Goal: Task Accomplishment & Management: Manage account settings

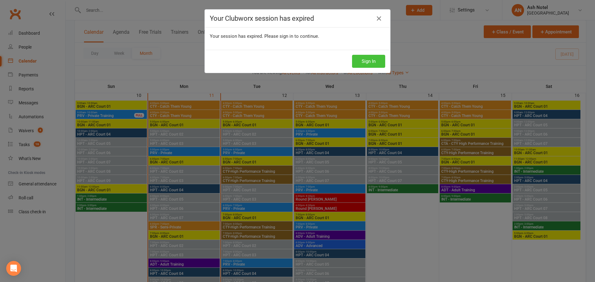
click at [359, 58] on button "Sign In" at bounding box center [368, 61] width 33 height 13
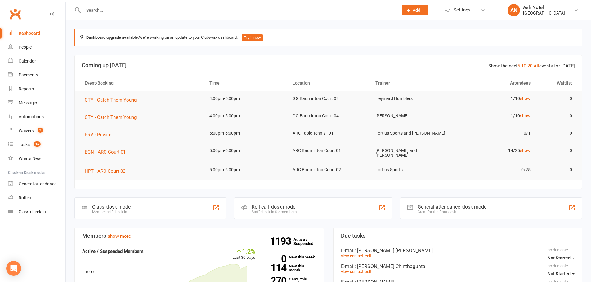
click at [167, 13] on input "text" at bounding box center [238, 10] width 312 height 9
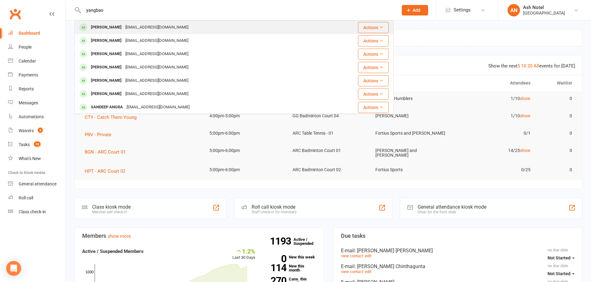
type input "yangbao"
click at [155, 24] on div "yangbao124@gmail.com" at bounding box center [156, 27] width 67 height 9
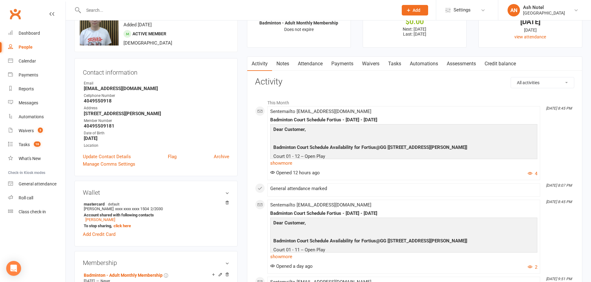
scroll to position [124, 0]
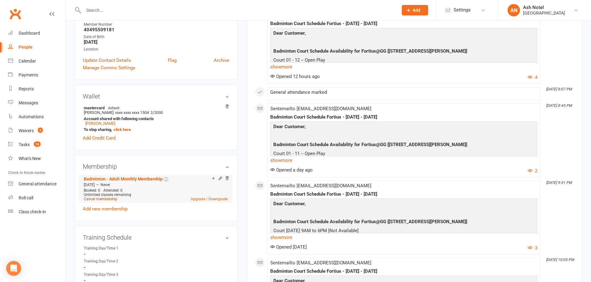
click at [100, 198] on link "Cancel membership" at bounding box center [100, 199] width 33 height 4
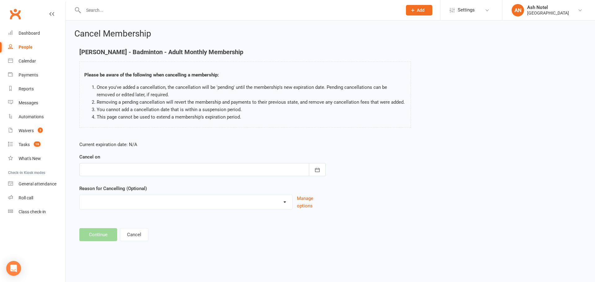
click at [141, 166] on div at bounding box center [202, 169] width 246 height 13
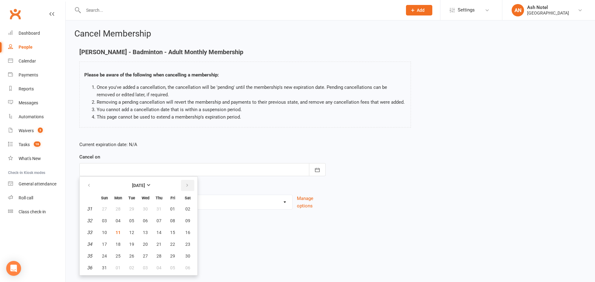
click at [187, 187] on icon "button" at bounding box center [187, 185] width 4 height 5
click at [133, 255] on span "30" at bounding box center [131, 256] width 5 height 5
type input "30 Sep 2025"
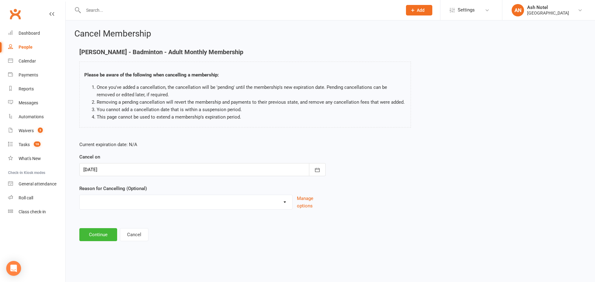
click at [149, 202] on select "Coaches Request Coach Request Customer requested via email to cancel End Of Sum…" at bounding box center [186, 201] width 213 height 12
select select "2"
click at [80, 195] on select "Coaches Request Coach Request Customer requested via email to cancel End Of Sum…" at bounding box center [186, 201] width 213 height 12
click at [101, 236] on button "Continue" at bounding box center [98, 235] width 38 height 13
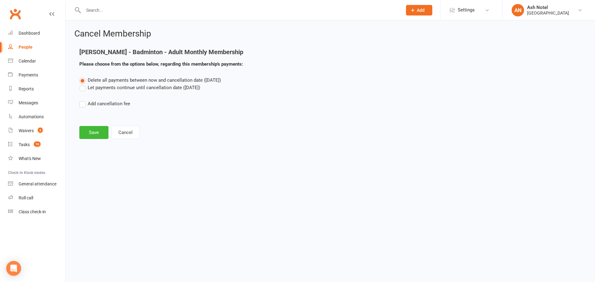
click at [121, 89] on label "Let payments continue until cancellation date (Sep 30, 2025)" at bounding box center [139, 87] width 121 height 7
click at [83, 84] on input "Let payments continue until cancellation date (Sep 30, 2025)" at bounding box center [81, 84] width 4 height 0
click at [86, 139] on button "Save" at bounding box center [93, 132] width 29 height 13
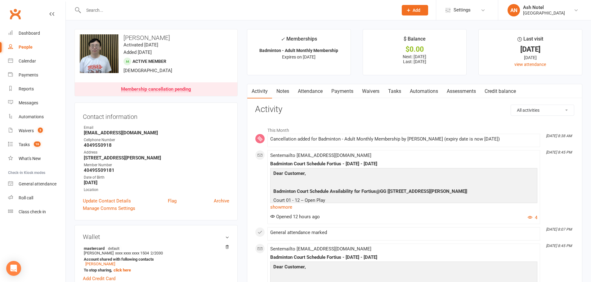
drag, startPoint x: 135, startPoint y: 7, endPoint x: 9, endPoint y: 2, distance: 126.0
click at [5, 2] on header "Prospect Member Non-attending contact Class / event Appointment Task Membership…" at bounding box center [295, 2] width 591 height 0
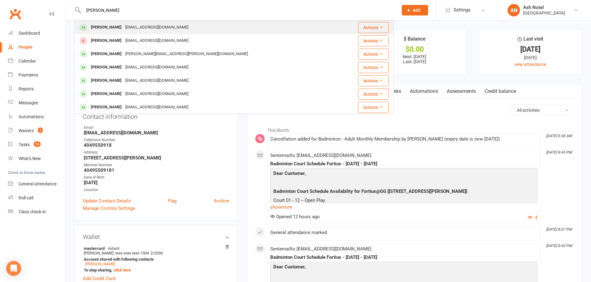
type input "huihui guan"
click at [98, 24] on div "Huihui Guan" at bounding box center [106, 27] width 34 height 9
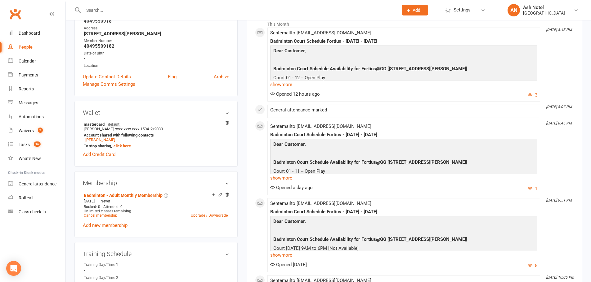
scroll to position [124, 0]
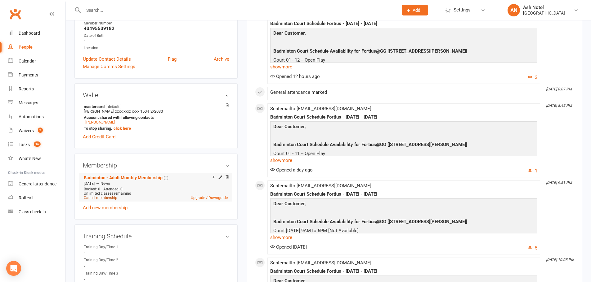
click at [106, 200] on link "Cancel membership" at bounding box center [100, 198] width 33 height 4
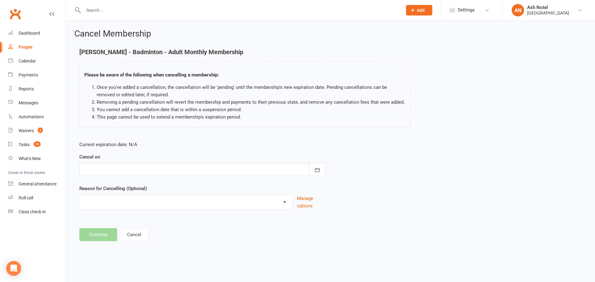
click at [130, 172] on div at bounding box center [202, 169] width 246 height 13
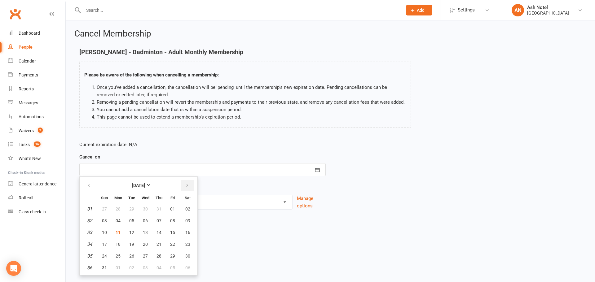
click at [184, 183] on button "button" at bounding box center [187, 185] width 13 height 11
click at [130, 258] on span "30" at bounding box center [131, 256] width 5 height 5
type input "[DATE]"
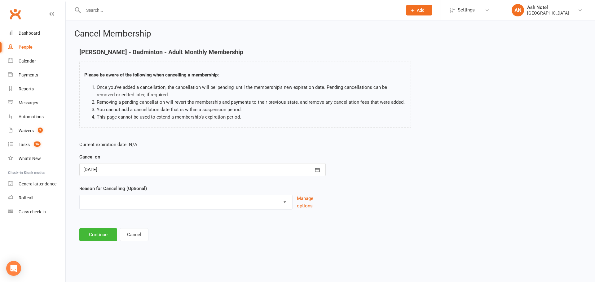
click at [117, 203] on select "Coaches Request Coach Request Customer requested via email to cancel End Of Sum…" at bounding box center [186, 201] width 213 height 12
select select "2"
click at [80, 195] on select "Coaches Request Coach Request Customer requested via email to cancel End Of Sum…" at bounding box center [186, 201] width 213 height 12
click at [95, 234] on button "Continue" at bounding box center [98, 235] width 38 height 13
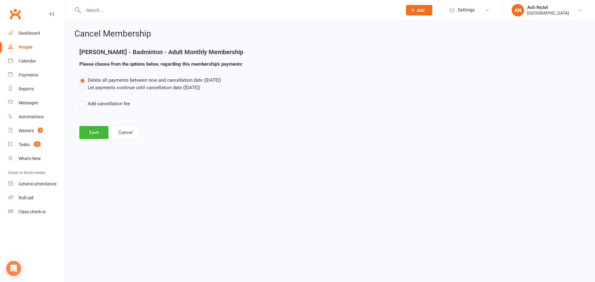
click at [99, 88] on label "Let payments continue until cancellation date ([DATE])" at bounding box center [139, 87] width 121 height 7
click at [83, 84] on input "Let payments continue until cancellation date ([DATE])" at bounding box center [81, 84] width 4 height 0
click at [98, 132] on button "Save" at bounding box center [93, 132] width 29 height 13
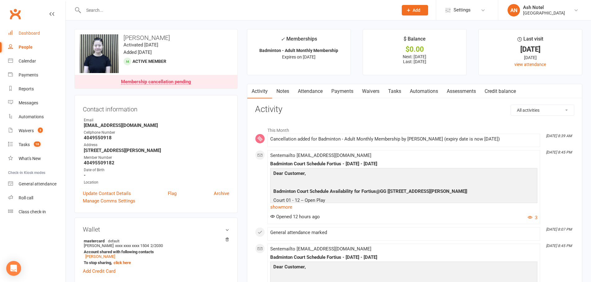
click at [38, 37] on link "Dashboard" at bounding box center [36, 33] width 57 height 14
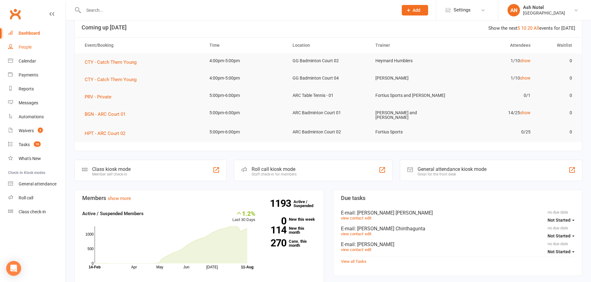
scroll to position [93, 0]
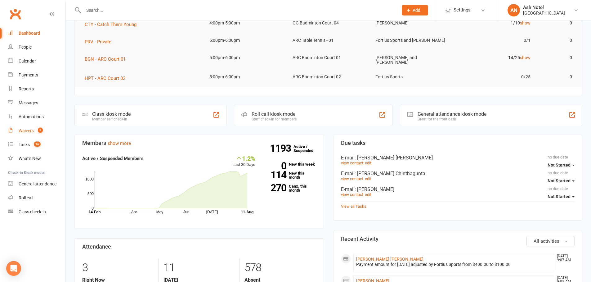
click at [28, 131] on div "Waivers" at bounding box center [26, 130] width 15 height 5
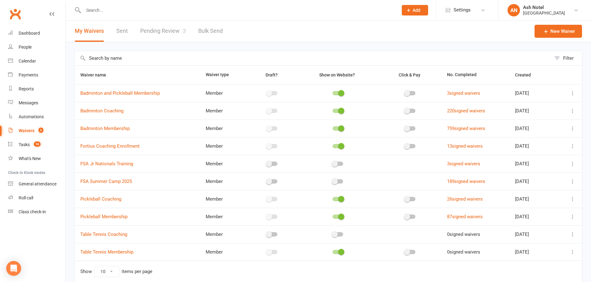
click at [178, 30] on link "Pending Review 3" at bounding box center [163, 30] width 46 height 21
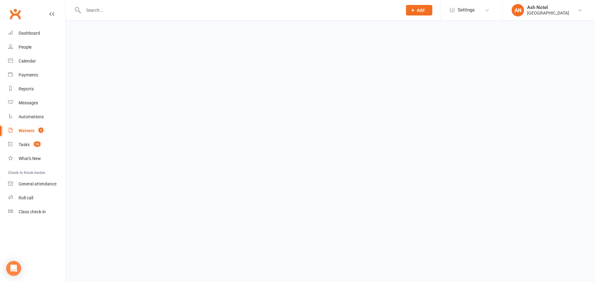
select select "25"
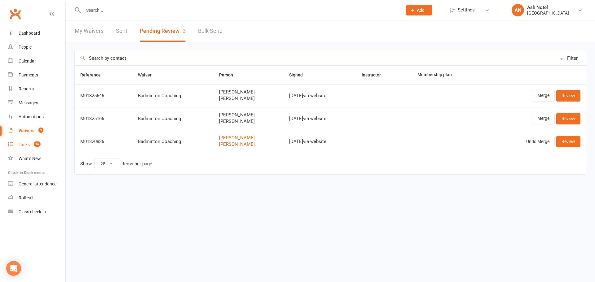
click at [44, 146] on link "Tasks 16" at bounding box center [36, 145] width 57 height 14
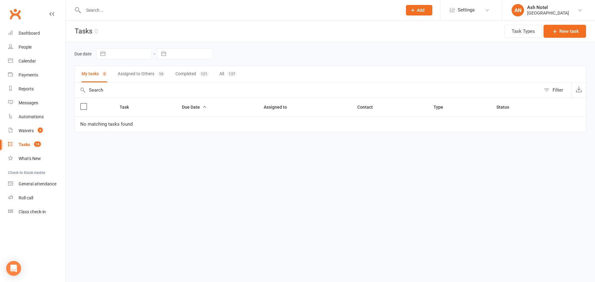
click at [147, 74] on button "Assigned to Others 16" at bounding box center [141, 74] width 47 height 16
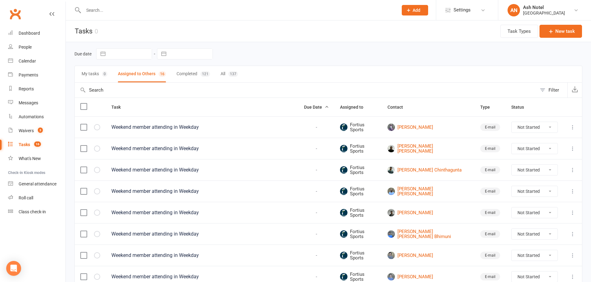
click at [482, 128] on div "E-mail" at bounding box center [490, 127] width 20 height 7
click at [418, 130] on link "[PERSON_NAME]" at bounding box center [428, 127] width 82 height 7
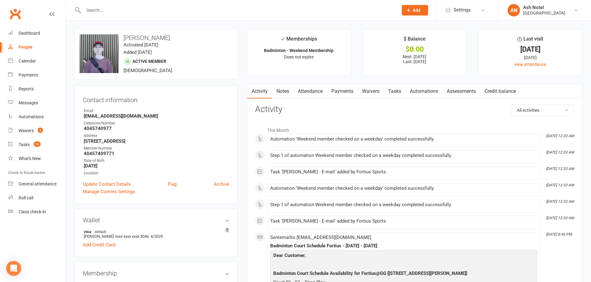
scroll to position [93, 0]
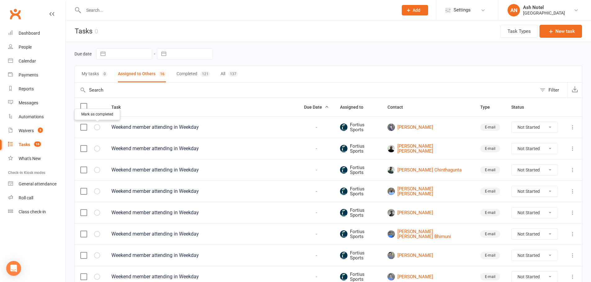
click at [0, 0] on icon "button" at bounding box center [0, 0] width 0 height 0
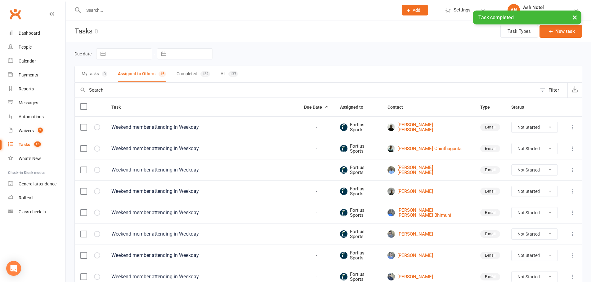
click at [529, 123] on select "Not Started In Progress Waiting Complete" at bounding box center [534, 127] width 46 height 11
click at [528, 123] on select "Not Started In Progress Waiting Complete" at bounding box center [534, 127] width 46 height 11
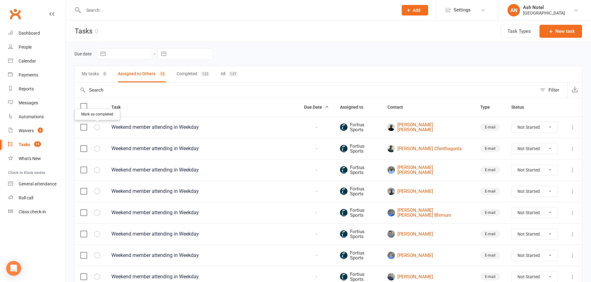
click at [0, 0] on icon "button" at bounding box center [0, 0] width 0 height 0
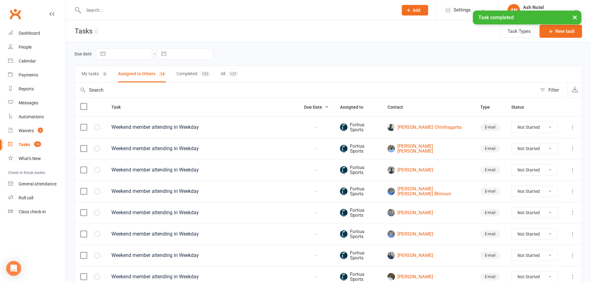
click at [574, 126] on icon at bounding box center [572, 127] width 6 height 6
click at [549, 135] on link "View" at bounding box center [540, 139] width 61 height 12
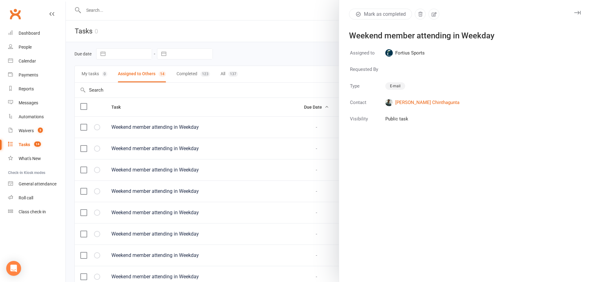
click at [575, 15] on button "button" at bounding box center [576, 12] width 7 height 7
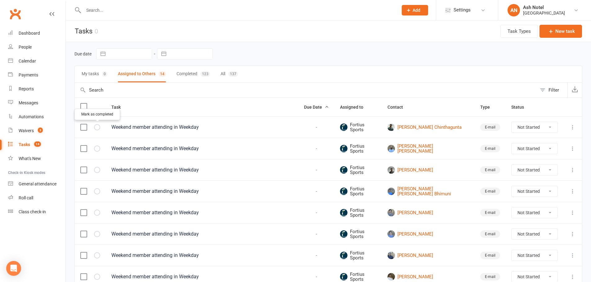
click at [100, 128] on button "button" at bounding box center [97, 127] width 6 height 6
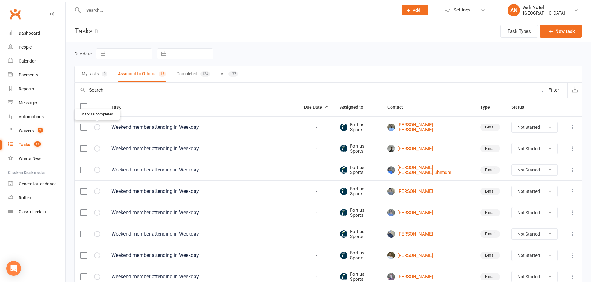
click at [0, 0] on icon "button" at bounding box center [0, 0] width 0 height 0
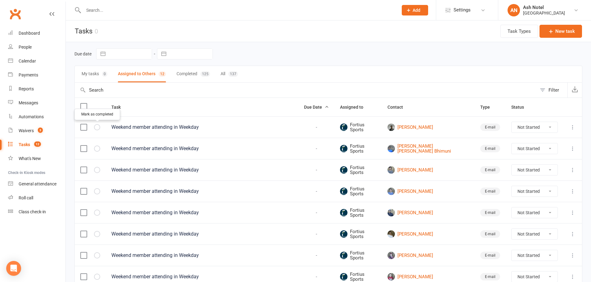
click at [96, 125] on button "button" at bounding box center [97, 127] width 6 height 6
click at [0, 0] on icon "button" at bounding box center [0, 0] width 0 height 0
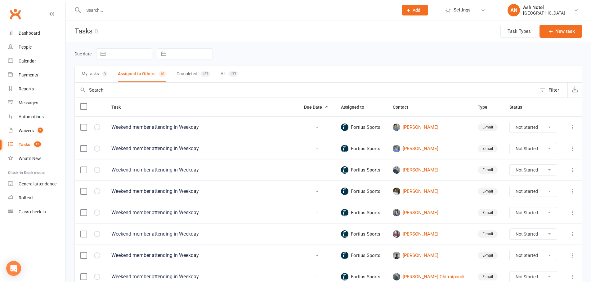
click at [93, 129] on div at bounding box center [90, 127] width 20 height 6
click at [0, 0] on icon "button" at bounding box center [0, 0] width 0 height 0
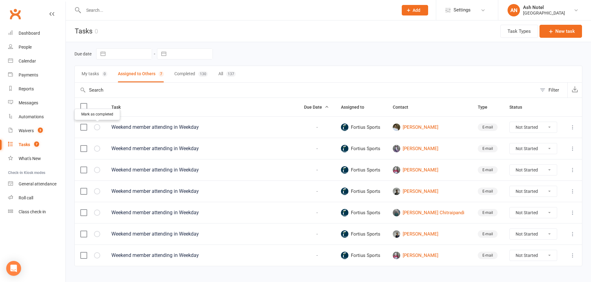
click at [0, 0] on icon "button" at bounding box center [0, 0] width 0 height 0
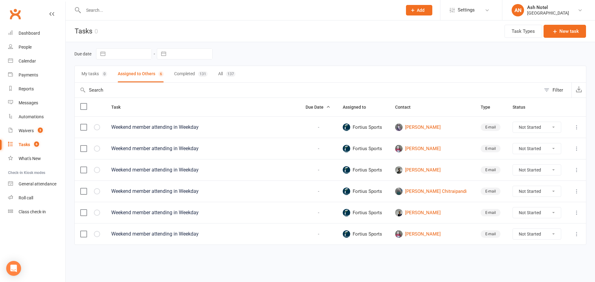
drag, startPoint x: 100, startPoint y: 127, endPoint x: 98, endPoint y: 118, distance: 9.2
click at [99, 127] on button "button" at bounding box center [97, 127] width 6 height 6
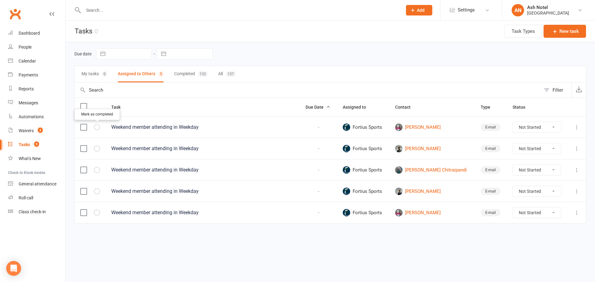
click at [94, 128] on button "button" at bounding box center [97, 127] width 6 height 6
click at [0, 0] on icon "button" at bounding box center [0, 0] width 0 height 0
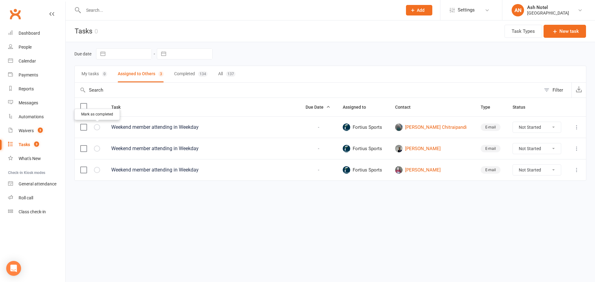
click at [98, 125] on button "button" at bounding box center [97, 127] width 6 height 6
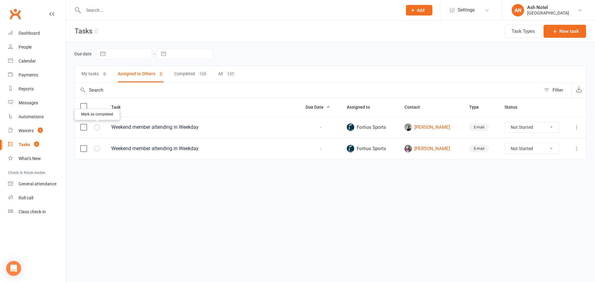
click at [95, 126] on button "button" at bounding box center [97, 127] width 6 height 6
click at [98, 131] on td at bounding box center [90, 127] width 31 height 21
click at [0, 0] on icon "button" at bounding box center [0, 0] width 0 height 0
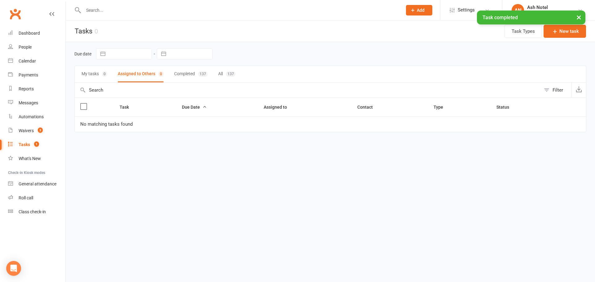
click at [196, 71] on button "Completed 137" at bounding box center [190, 74] width 33 height 16
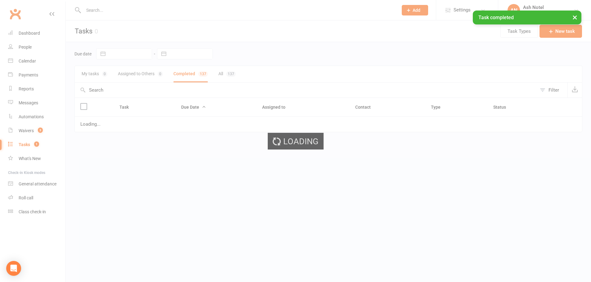
select select "finished"
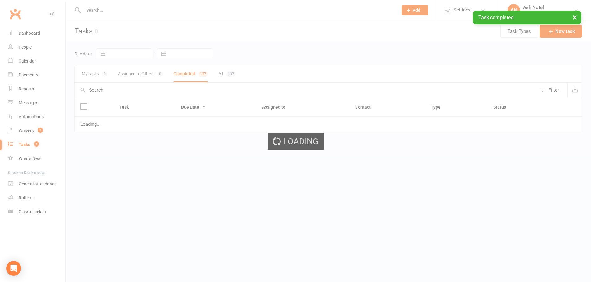
select select "finished"
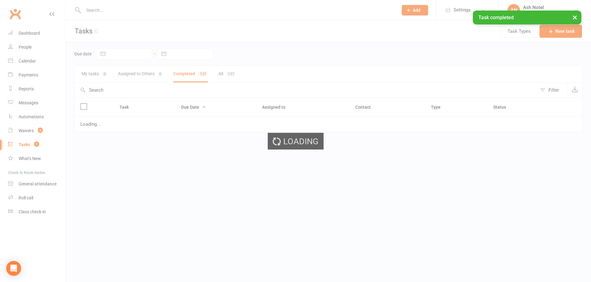
select select "finished"
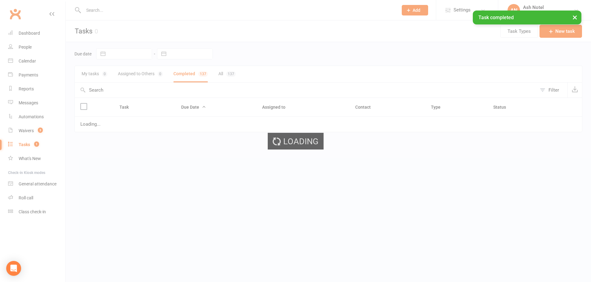
select select "finished"
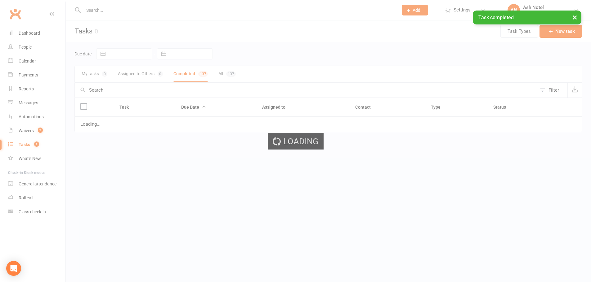
select select "finished"
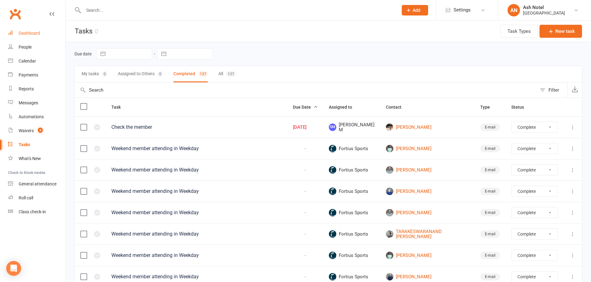
click at [31, 36] on link "Dashboard" at bounding box center [36, 33] width 57 height 14
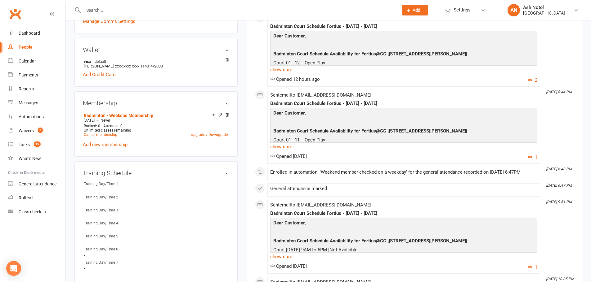
scroll to position [186, 0]
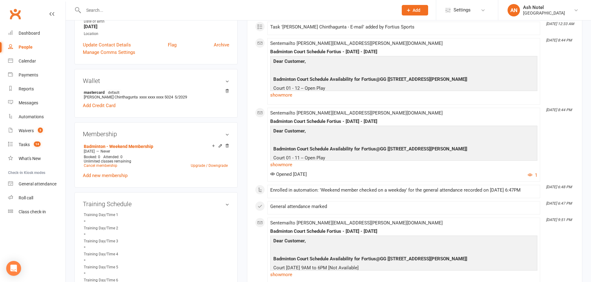
scroll to position [155, 0]
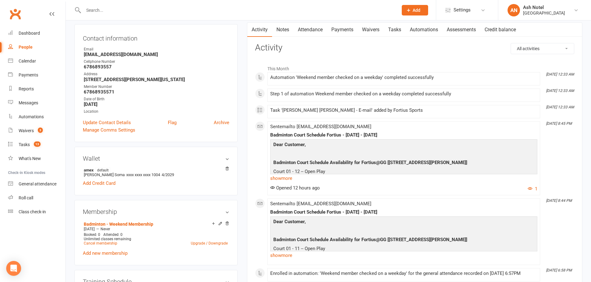
scroll to position [62, 0]
click at [308, 32] on link "Attendance" at bounding box center [309, 29] width 33 height 14
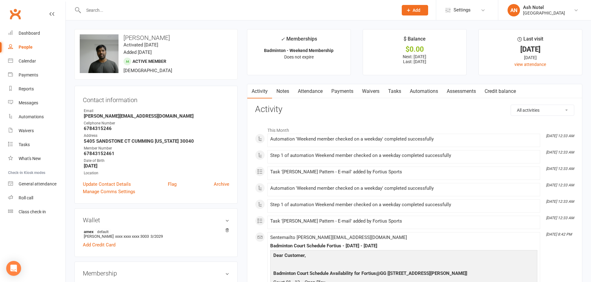
click at [313, 91] on link "Attendance" at bounding box center [309, 91] width 33 height 14
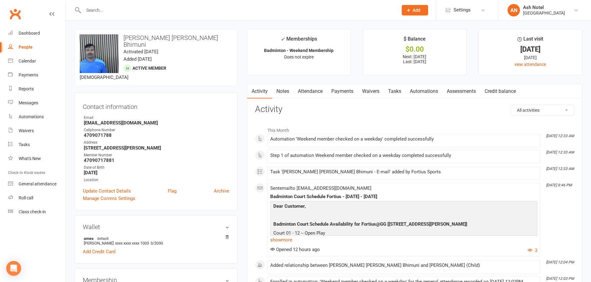
click at [313, 90] on link "Attendance" at bounding box center [309, 91] width 33 height 14
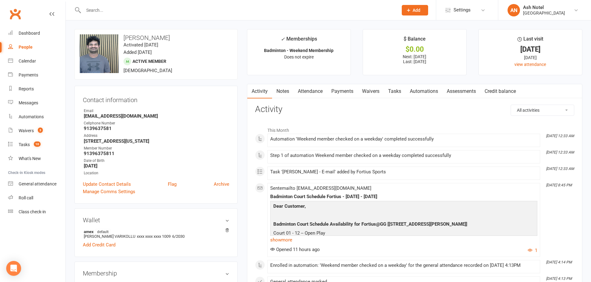
click at [305, 96] on link "Attendance" at bounding box center [309, 91] width 33 height 14
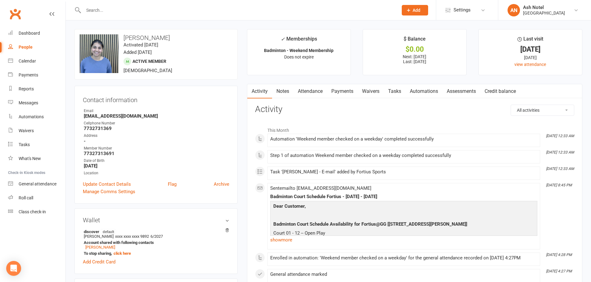
click at [319, 94] on link "Attendance" at bounding box center [309, 91] width 33 height 14
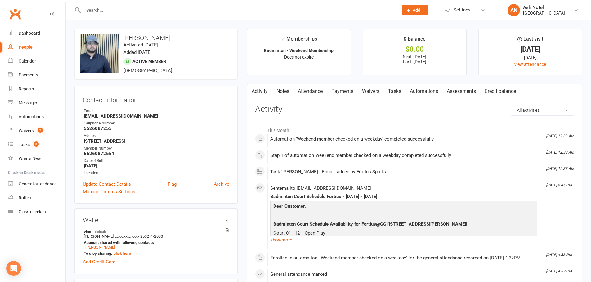
click at [314, 88] on link "Attendance" at bounding box center [309, 91] width 33 height 14
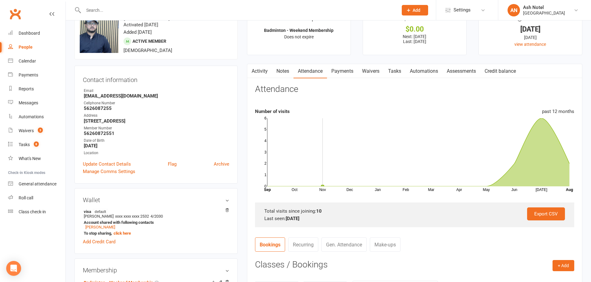
scroll to position [31, 0]
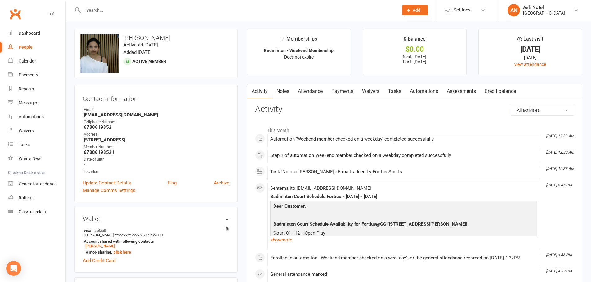
click at [306, 88] on link "Attendance" at bounding box center [309, 91] width 33 height 14
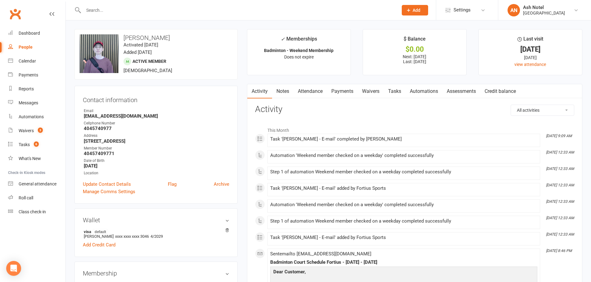
click at [317, 94] on link "Attendance" at bounding box center [309, 91] width 33 height 14
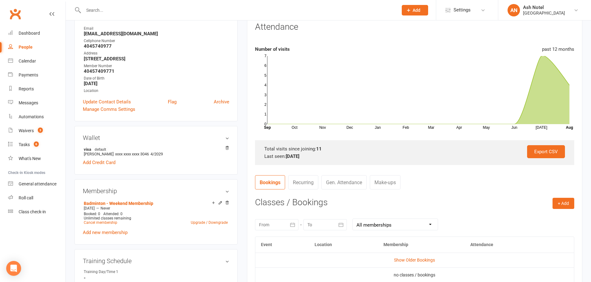
scroll to position [93, 0]
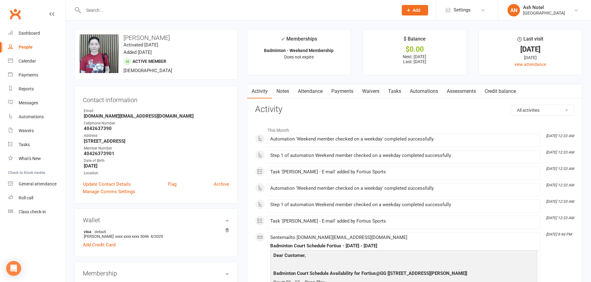
click at [313, 91] on link "Attendance" at bounding box center [309, 91] width 33 height 14
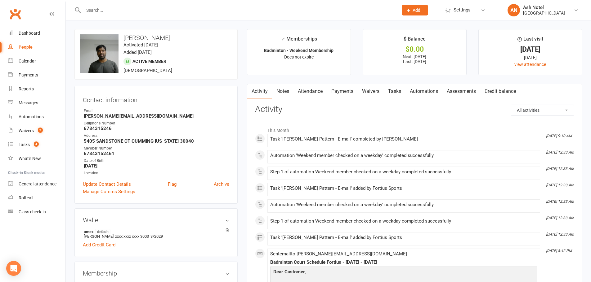
click at [326, 90] on link "Attendance" at bounding box center [309, 91] width 33 height 14
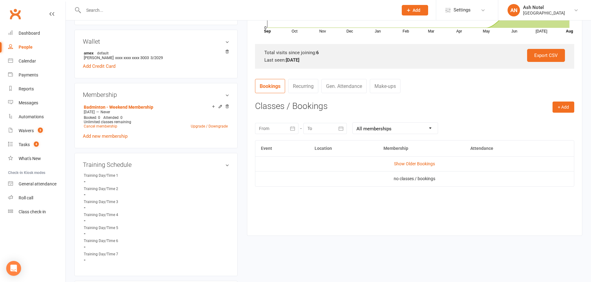
scroll to position [186, 0]
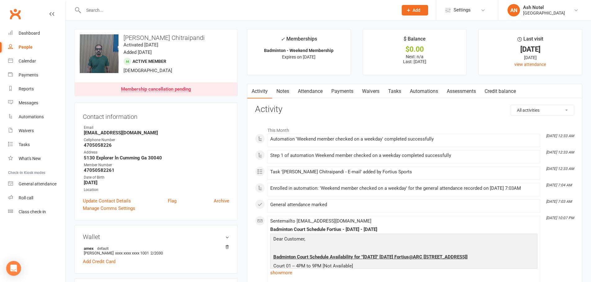
click at [323, 94] on link "Attendance" at bounding box center [309, 91] width 33 height 14
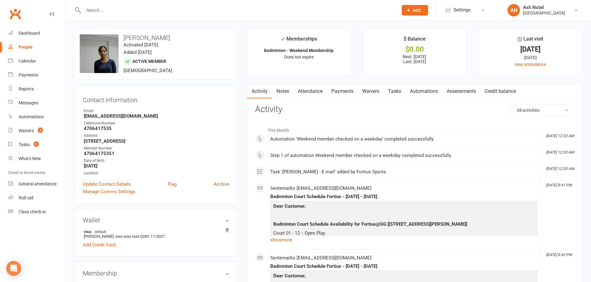
click at [302, 88] on link "Attendance" at bounding box center [309, 91] width 33 height 14
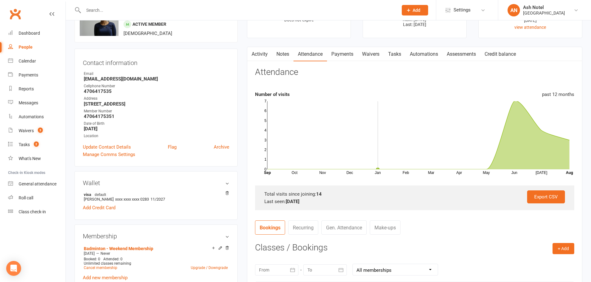
scroll to position [93, 0]
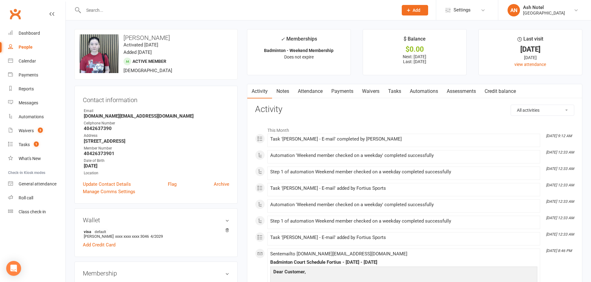
click at [314, 97] on link "Attendance" at bounding box center [309, 91] width 33 height 14
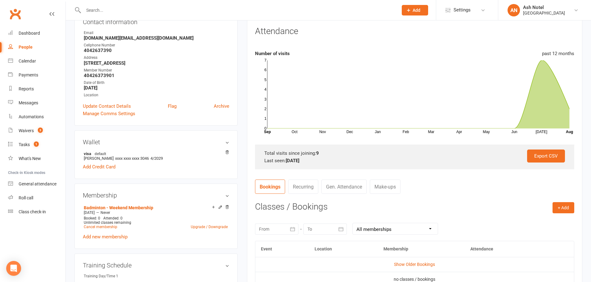
scroll to position [124, 0]
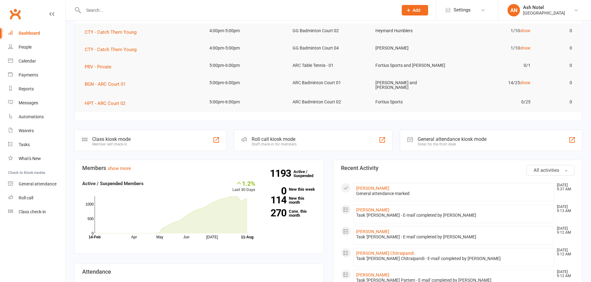
scroll to position [124, 0]
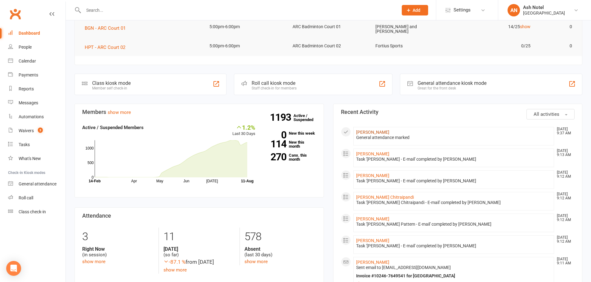
click at [379, 132] on link "[PERSON_NAME]" at bounding box center [372, 132] width 33 height 5
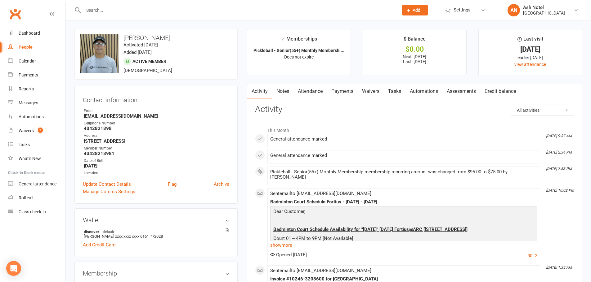
click at [276, 89] on link "Notes" at bounding box center [282, 91] width 21 height 14
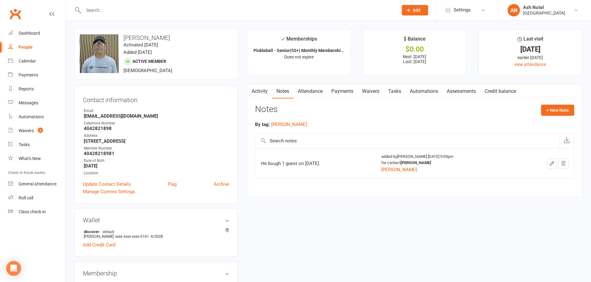
click at [104, 11] on input "text" at bounding box center [238, 10] width 312 height 9
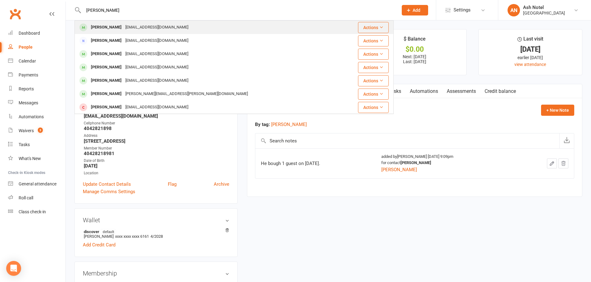
type input "[PERSON_NAME]"
click at [105, 29] on div "[PERSON_NAME]" at bounding box center [106, 27] width 34 height 9
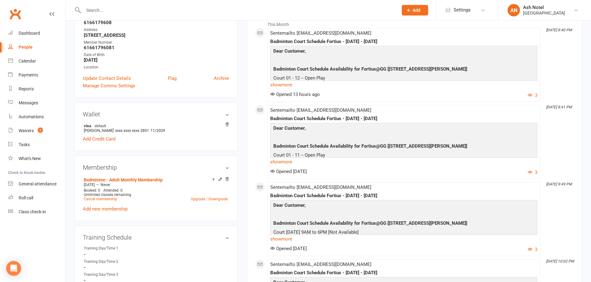
scroll to position [155, 0]
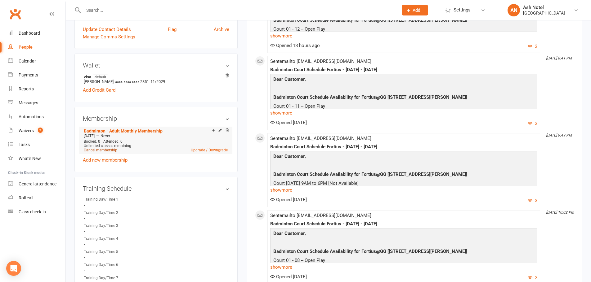
click at [109, 150] on link "Cancel membership" at bounding box center [100, 150] width 33 height 4
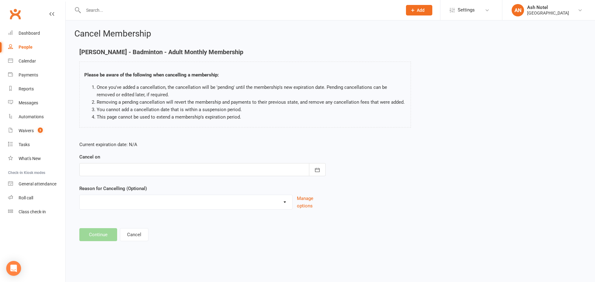
click at [112, 174] on div at bounding box center [202, 169] width 246 height 13
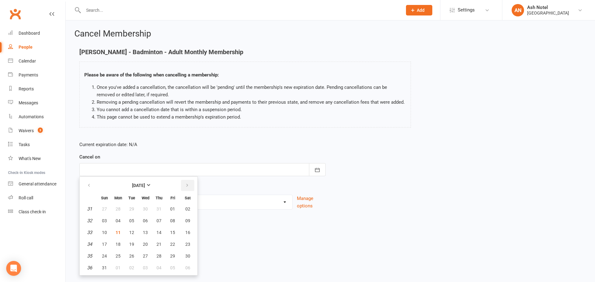
click at [183, 184] on button "button" at bounding box center [187, 185] width 13 height 11
click at [129, 253] on button "30" at bounding box center [131, 256] width 13 height 11
type input "[DATE]"
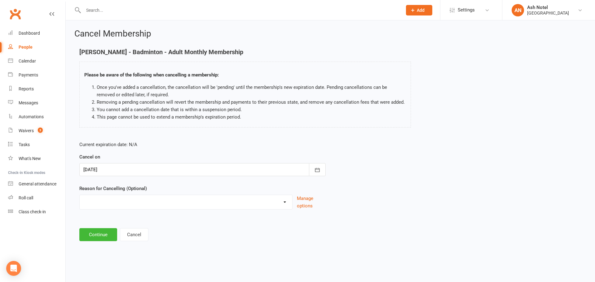
click at [103, 201] on select "Coaches Request Coach Request Customer requested via email to cancel End Of Sum…" at bounding box center [186, 201] width 213 height 12
select select "2"
click at [80, 195] on select "Coaches Request Coach Request Customer requested via email to cancel End Of Sum…" at bounding box center [186, 201] width 213 height 12
click at [95, 231] on button "Continue" at bounding box center [98, 235] width 38 height 13
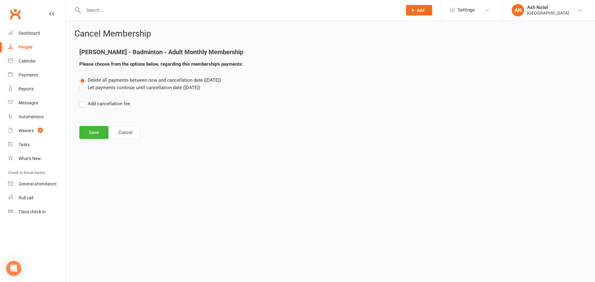
click at [104, 90] on label "Let payments continue until cancellation date ([DATE])" at bounding box center [139, 87] width 121 height 7
click at [83, 84] on input "Let payments continue until cancellation date ([DATE])" at bounding box center [81, 84] width 4 height 0
click at [100, 134] on button "Save" at bounding box center [93, 132] width 29 height 13
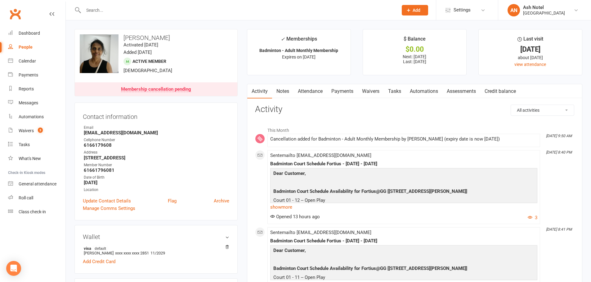
click at [147, 5] on div at bounding box center [233, 10] width 319 height 20
click at [145, 12] on input "text" at bounding box center [238, 10] width 312 height 9
click at [112, 7] on input "text" at bounding box center [238, 10] width 312 height 9
drag, startPoint x: 100, startPoint y: 10, endPoint x: 94, endPoint y: 13, distance: 6.7
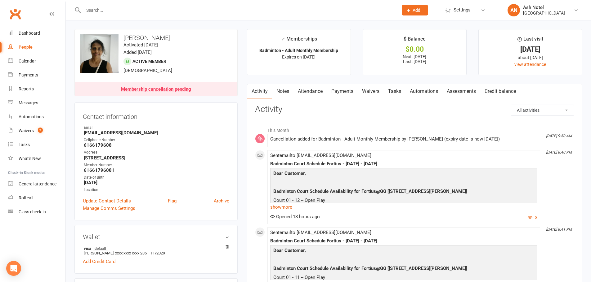
click at [98, 11] on input "text" at bounding box center [238, 10] width 312 height 9
click at [31, 129] on div "Waivers" at bounding box center [26, 130] width 15 height 5
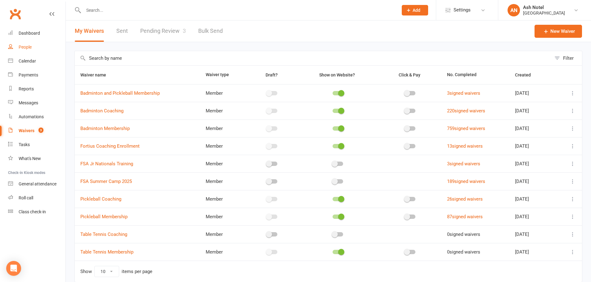
click at [28, 51] on link "People" at bounding box center [36, 47] width 57 height 14
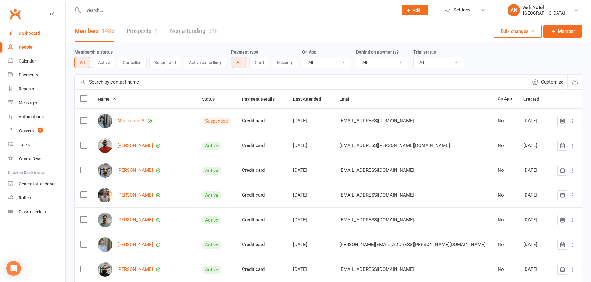
click at [32, 32] on div "Dashboard" at bounding box center [29, 33] width 21 height 5
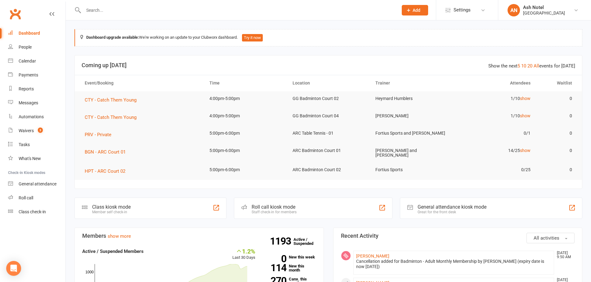
click at [116, 14] on input "text" at bounding box center [238, 10] width 312 height 9
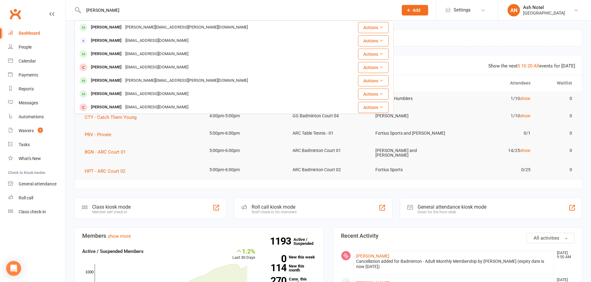
type input "[PERSON_NAME]"
click at [118, 20] on div "[PERSON_NAME] [PERSON_NAME][EMAIL_ADDRESS][PERSON_NAME][DOMAIN_NAME] Actions [P…" at bounding box center [233, 67] width 319 height 94
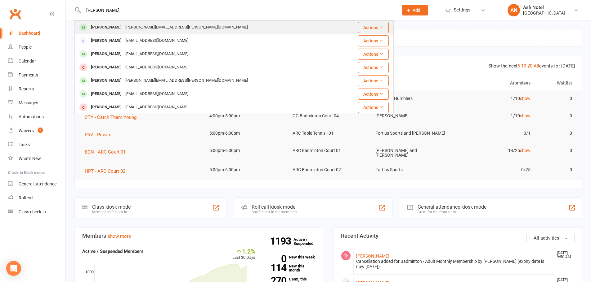
click at [116, 27] on div "[PERSON_NAME]" at bounding box center [106, 27] width 34 height 9
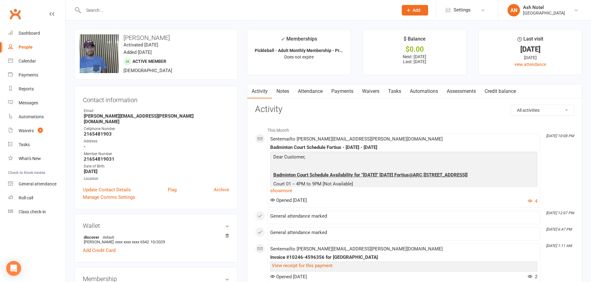
click at [311, 94] on link "Attendance" at bounding box center [309, 91] width 33 height 14
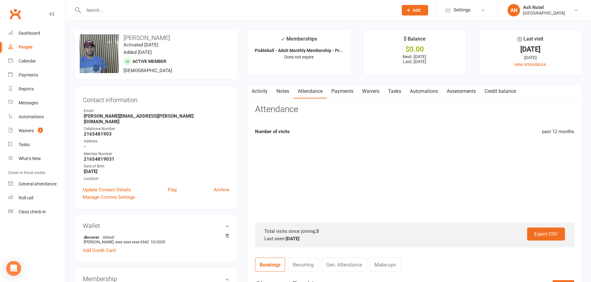
drag, startPoint x: 271, startPoint y: 94, endPoint x: 277, endPoint y: 95, distance: 6.0
click at [272, 94] on link "Activity" at bounding box center [259, 91] width 25 height 14
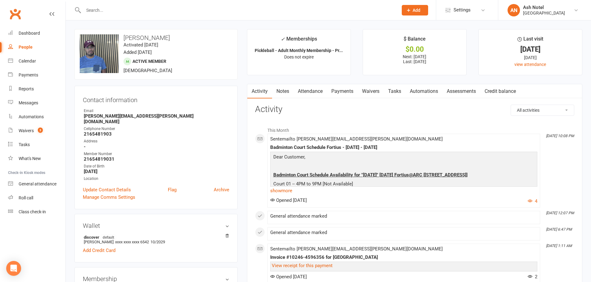
click at [277, 95] on link "Notes" at bounding box center [282, 91] width 21 height 14
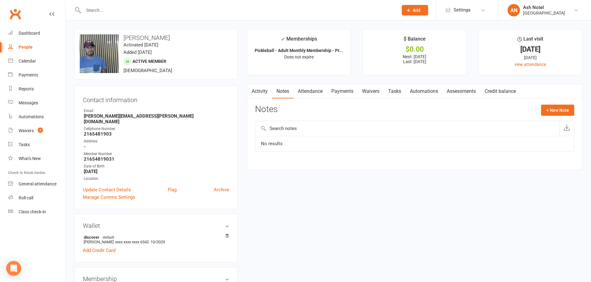
click at [259, 94] on link "Activity" at bounding box center [259, 91] width 25 height 14
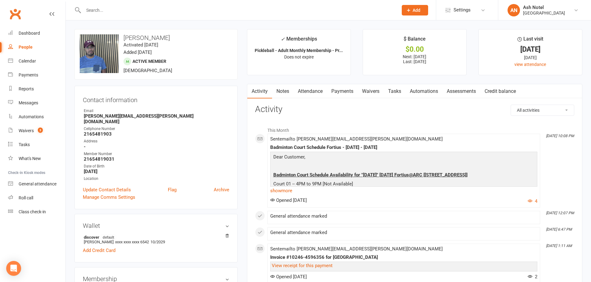
scroll to position [155, 0]
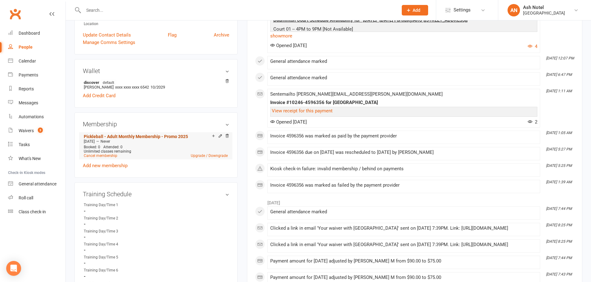
click at [100, 134] on link "Pickleball - Adult Monthly Membership - Promo 2025" at bounding box center [136, 136] width 104 height 5
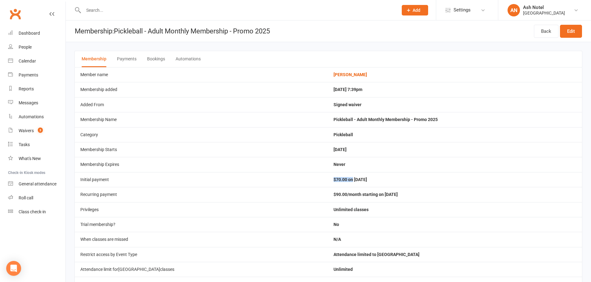
drag, startPoint x: 340, startPoint y: 180, endPoint x: 358, endPoint y: 179, distance: 18.9
click at [358, 179] on td "$70.00 on [DATE]" at bounding box center [455, 179] width 254 height 15
click at [355, 203] on td "Unlimited classes" at bounding box center [455, 209] width 254 height 15
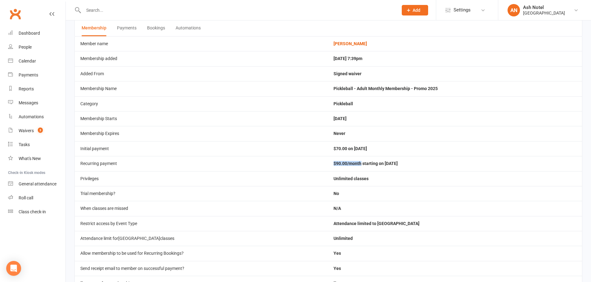
drag, startPoint x: 346, startPoint y: 169, endPoint x: 367, endPoint y: 170, distance: 20.5
click at [367, 170] on td "$90.00/month starting on [DATE]" at bounding box center [455, 163] width 254 height 15
click at [359, 173] on td "Unlimited classes" at bounding box center [455, 178] width 254 height 15
click at [369, 165] on td "$90.00/month starting on [DATE]" at bounding box center [455, 163] width 254 height 15
click at [369, 166] on td "$90.00/month starting on [DATE]" at bounding box center [455, 163] width 254 height 15
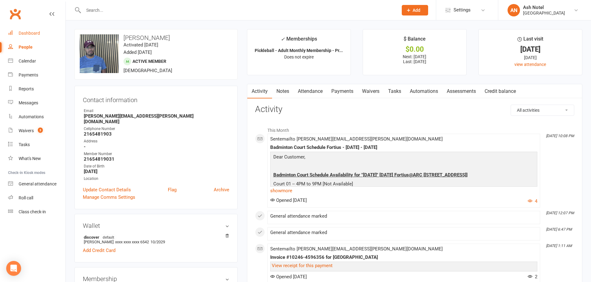
click at [29, 33] on div "Dashboard" at bounding box center [29, 33] width 21 height 5
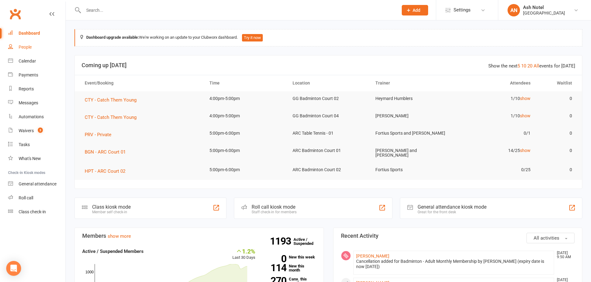
click at [29, 49] on div "People" at bounding box center [25, 47] width 13 height 5
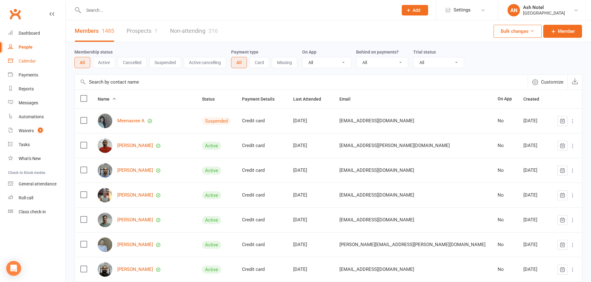
click at [22, 64] on div "Calendar" at bounding box center [27, 61] width 17 height 5
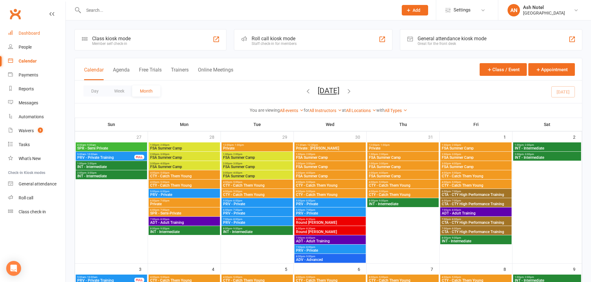
click at [24, 36] on div "Dashboard" at bounding box center [29, 33] width 21 height 5
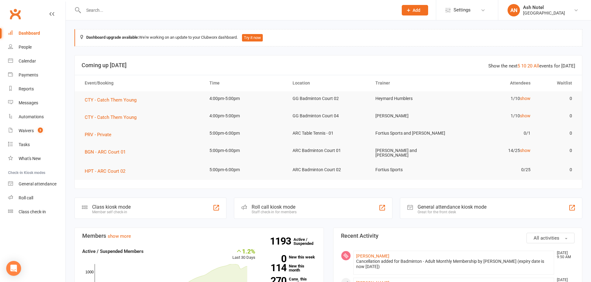
click at [105, 14] on input "text" at bounding box center [238, 10] width 312 height 9
click at [79, 16] on div at bounding box center [233, 10] width 319 height 20
click at [106, 12] on input "text" at bounding box center [238, 10] width 312 height 9
click at [27, 50] on link "People" at bounding box center [36, 47] width 57 height 14
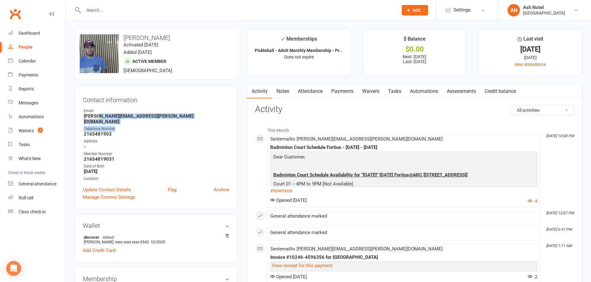
drag, startPoint x: 107, startPoint y: 117, endPoint x: 140, endPoint y: 120, distance: 33.3
click at [140, 120] on ul "Owner Email [PERSON_NAME][EMAIL_ADDRESS][PERSON_NAME][DOMAIN_NAME] Cellphone Nu…" at bounding box center [156, 145] width 146 height 74
click at [138, 117] on strong "[PERSON_NAME][EMAIL_ADDRESS][PERSON_NAME][DOMAIN_NAME]" at bounding box center [156, 118] width 145 height 11
drag, startPoint x: 129, startPoint y: 116, endPoint x: 104, endPoint y: 117, distance: 24.5
click at [104, 117] on strong "[PERSON_NAME][EMAIL_ADDRESS][PERSON_NAME][DOMAIN_NAME]" at bounding box center [156, 118] width 145 height 11
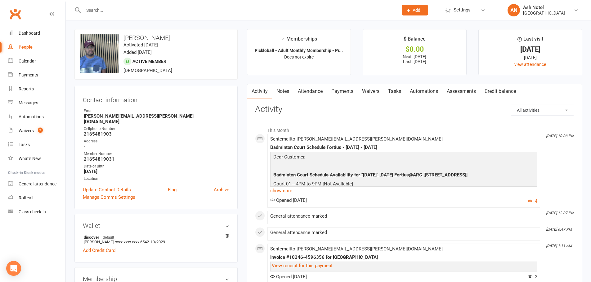
click at [100, 117] on strong "[PERSON_NAME][EMAIL_ADDRESS][PERSON_NAME][DOMAIN_NAME]" at bounding box center [156, 118] width 145 height 11
drag, startPoint x: 90, startPoint y: 117, endPoint x: 132, endPoint y: 118, distance: 42.5
click at [132, 118] on strong "[PERSON_NAME][EMAIL_ADDRESS][PERSON_NAME][DOMAIN_NAME]" at bounding box center [156, 118] width 145 height 11
click at [277, 90] on link "Notes" at bounding box center [282, 91] width 21 height 14
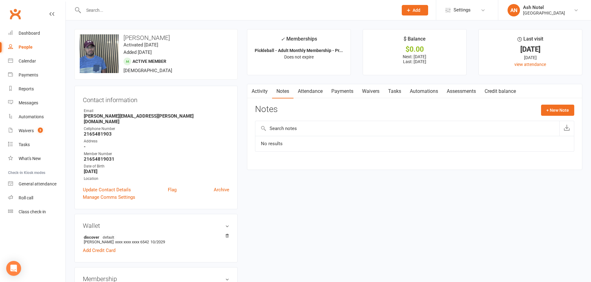
click at [262, 94] on link "Activity" at bounding box center [259, 91] width 25 height 14
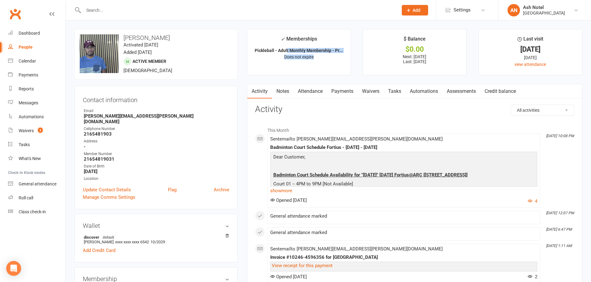
drag, startPoint x: 299, startPoint y: 51, endPoint x: 335, endPoint y: 54, distance: 35.7
click at [335, 54] on li "✓ Memberships Pickleball - Adult Monthly Membership - Pr... Does not expire" at bounding box center [299, 52] width 104 height 46
click at [327, 59] on p "Does not expire" at bounding box center [299, 57] width 92 height 5
click at [282, 94] on link "Notes" at bounding box center [282, 91] width 21 height 14
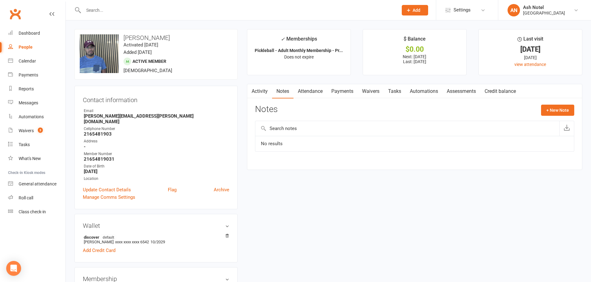
drag, startPoint x: 265, startPoint y: 93, endPoint x: 262, endPoint y: 102, distance: 9.4
click at [264, 95] on link "Activity" at bounding box center [259, 91] width 25 height 14
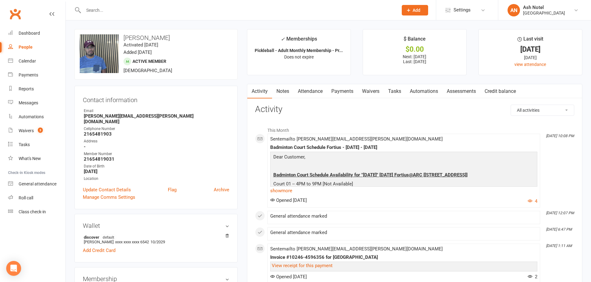
drag, startPoint x: 277, startPoint y: 88, endPoint x: 269, endPoint y: 94, distance: 9.5
click at [276, 90] on link "Notes" at bounding box center [282, 91] width 21 height 14
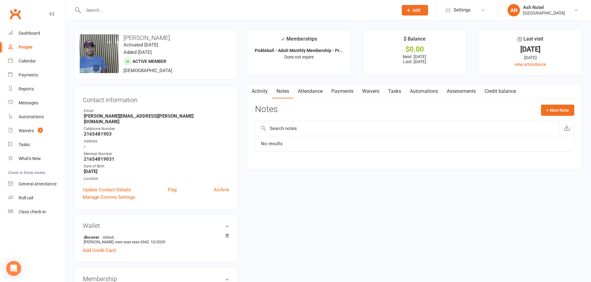
click at [269, 94] on link "Activity" at bounding box center [259, 91] width 25 height 14
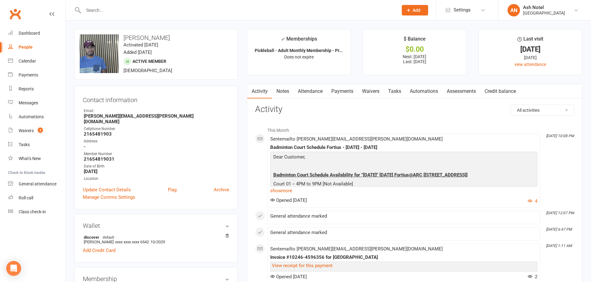
drag, startPoint x: 281, startPoint y: 87, endPoint x: 258, endPoint y: 95, distance: 24.2
click at [278, 91] on link "Notes" at bounding box center [282, 91] width 21 height 14
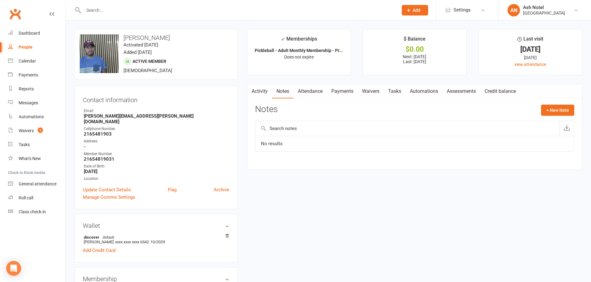
click at [257, 95] on link "Activity" at bounding box center [259, 91] width 25 height 14
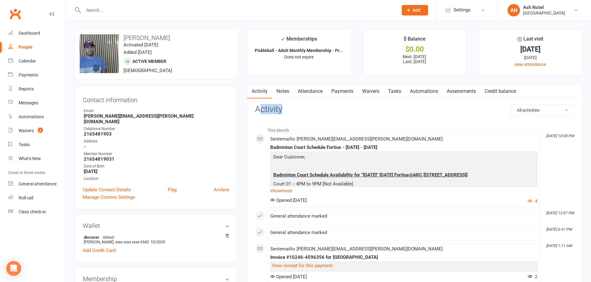
drag, startPoint x: 262, startPoint y: 110, endPoint x: 289, endPoint y: 109, distance: 27.6
click at [289, 109] on h3 "Activity" at bounding box center [414, 110] width 319 height 10
click at [285, 109] on h3 "Activity" at bounding box center [414, 110] width 319 height 10
drag, startPoint x: 285, startPoint y: 110, endPoint x: 251, endPoint y: 106, distance: 33.7
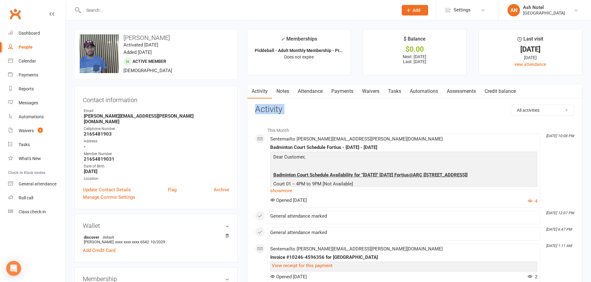
click at [257, 109] on h3 "Activity" at bounding box center [414, 110] width 319 height 10
drag, startPoint x: 256, startPoint y: 110, endPoint x: 290, endPoint y: 111, distance: 33.5
click at [290, 111] on h3 "Activity" at bounding box center [414, 110] width 319 height 10
